Goal: Information Seeking & Learning: Check status

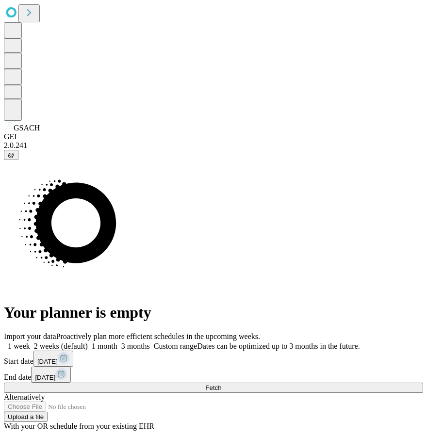
click at [361, 382] on button "Fetch" at bounding box center [213, 387] width 419 height 10
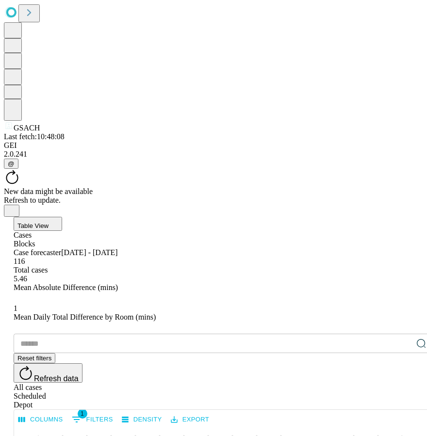
click at [16, 206] on icon "Close" at bounding box center [12, 210] width 8 height 8
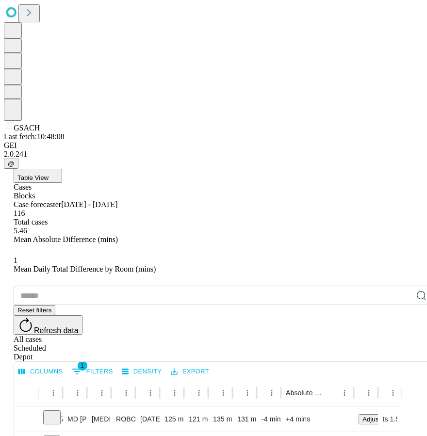
click at [389, 169] on div "Table View" at bounding box center [223, 176] width 419 height 14
